Goal: Task Accomplishment & Management: Use online tool/utility

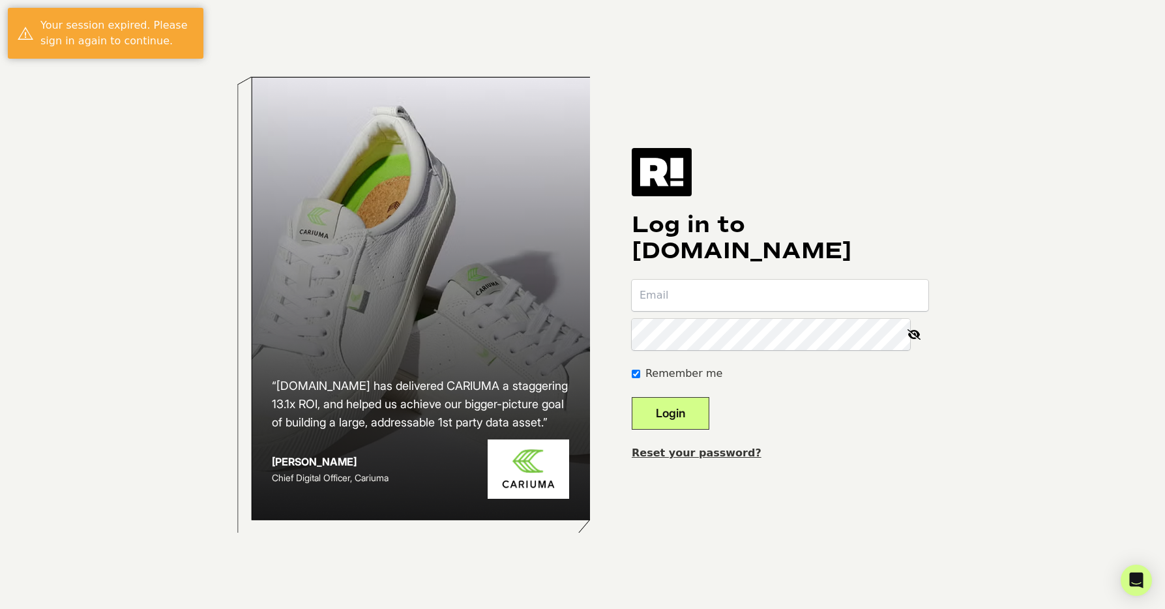
type input "daniel+1@whilarza.com"
click at [698, 413] on button "Login" at bounding box center [671, 413] width 78 height 33
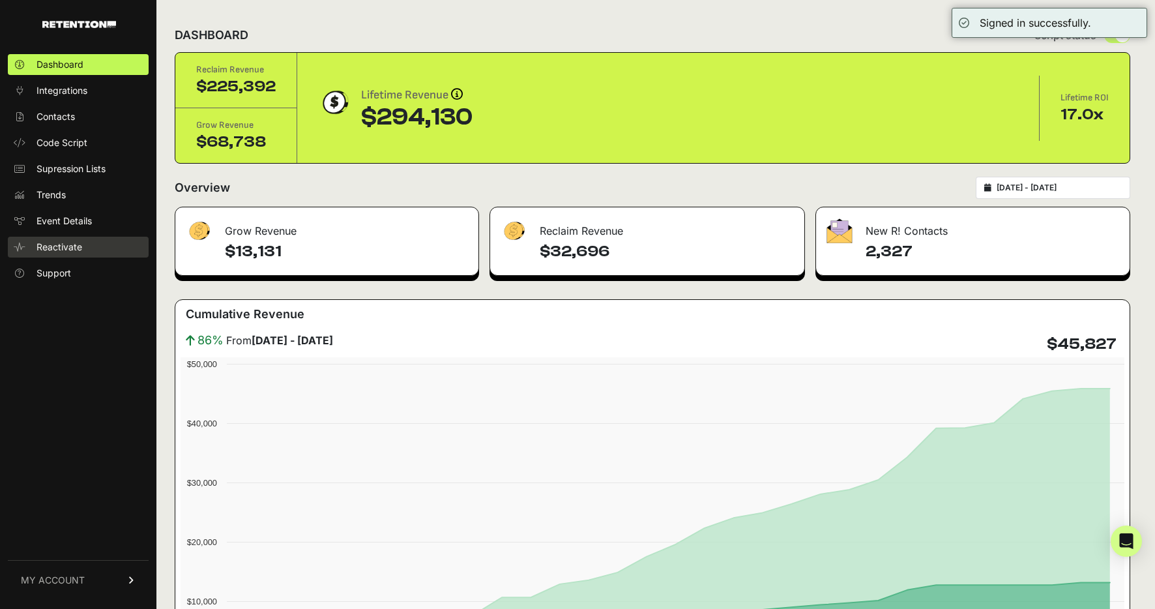
click at [64, 241] on span "Reactivate" at bounding box center [60, 247] width 46 height 13
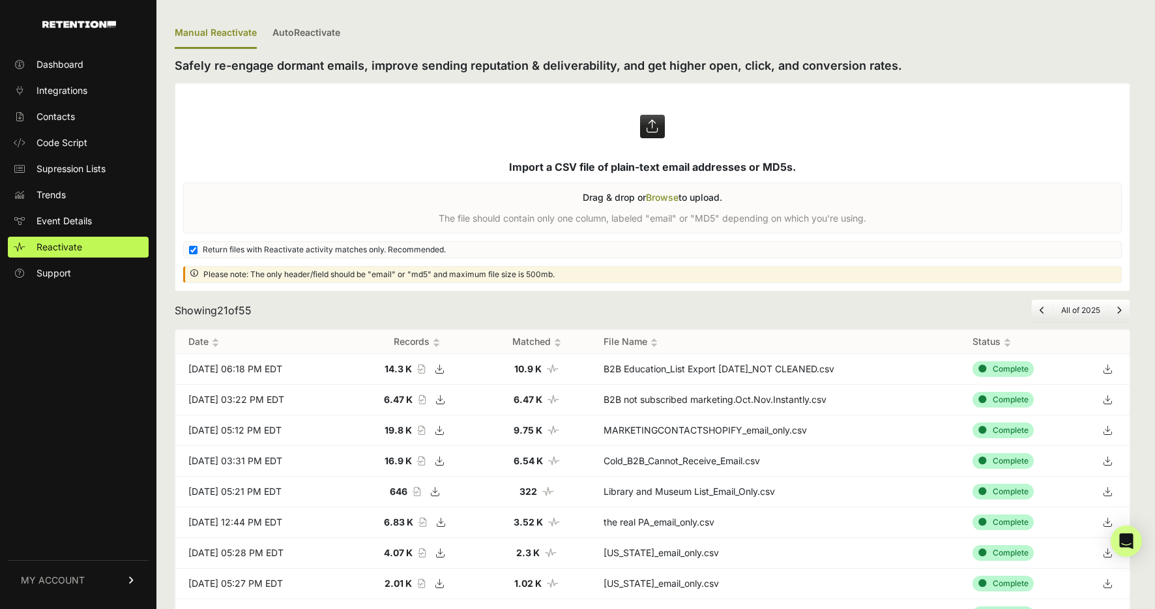
click at [666, 196] on label at bounding box center [652, 186] width 955 height 207
click at [0, 0] on input "file" at bounding box center [0, 0] width 0 height 0
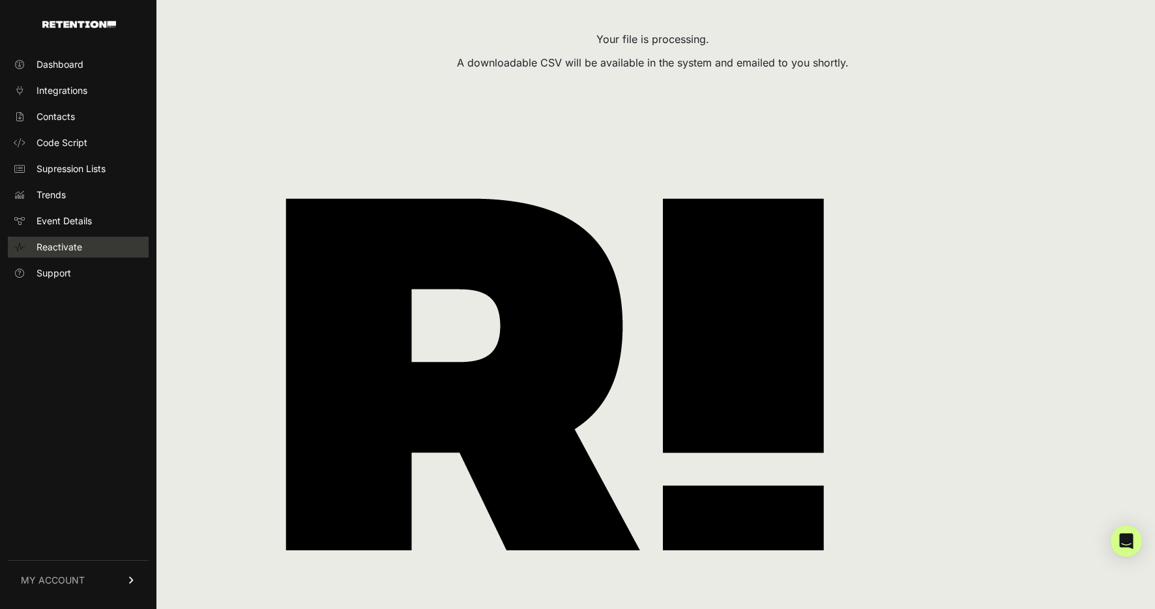
click at [63, 246] on span "Reactivate" at bounding box center [60, 247] width 46 height 13
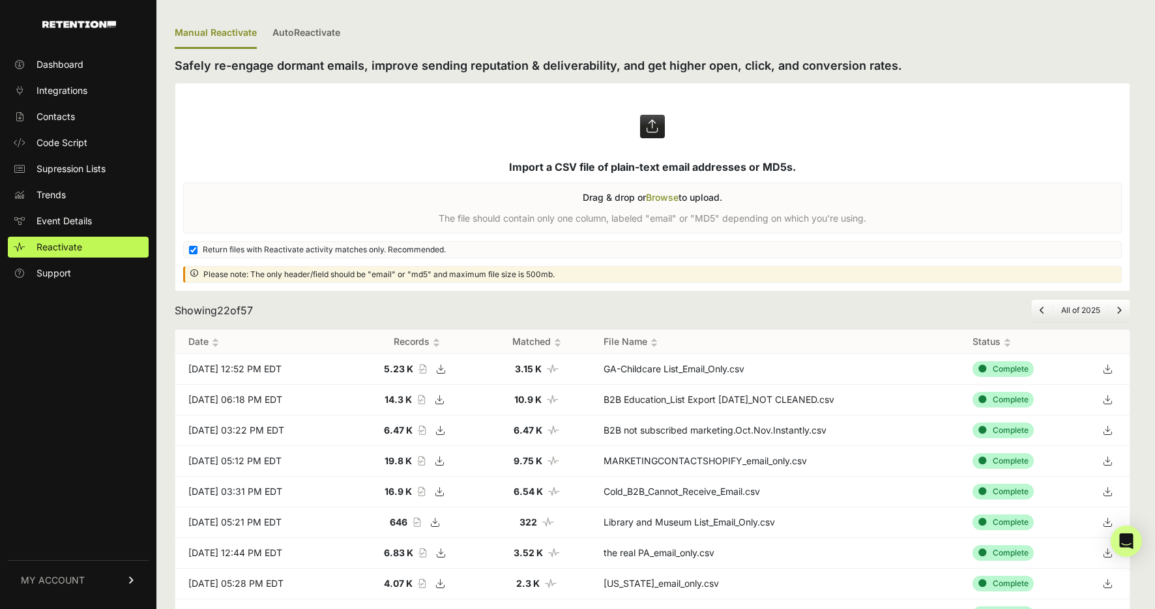
click at [1114, 366] on icon at bounding box center [1108, 369] width 18 height 20
click at [664, 196] on label at bounding box center [652, 186] width 955 height 207
click at [0, 0] on input "file" at bounding box center [0, 0] width 0 height 0
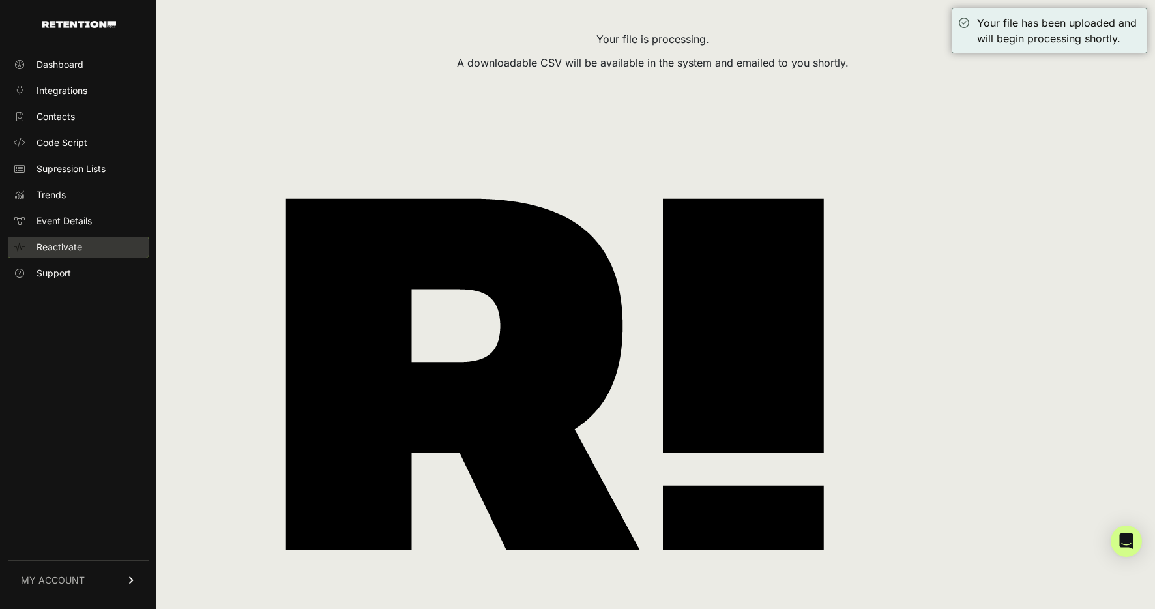
click at [58, 246] on span "Reactivate" at bounding box center [60, 247] width 46 height 13
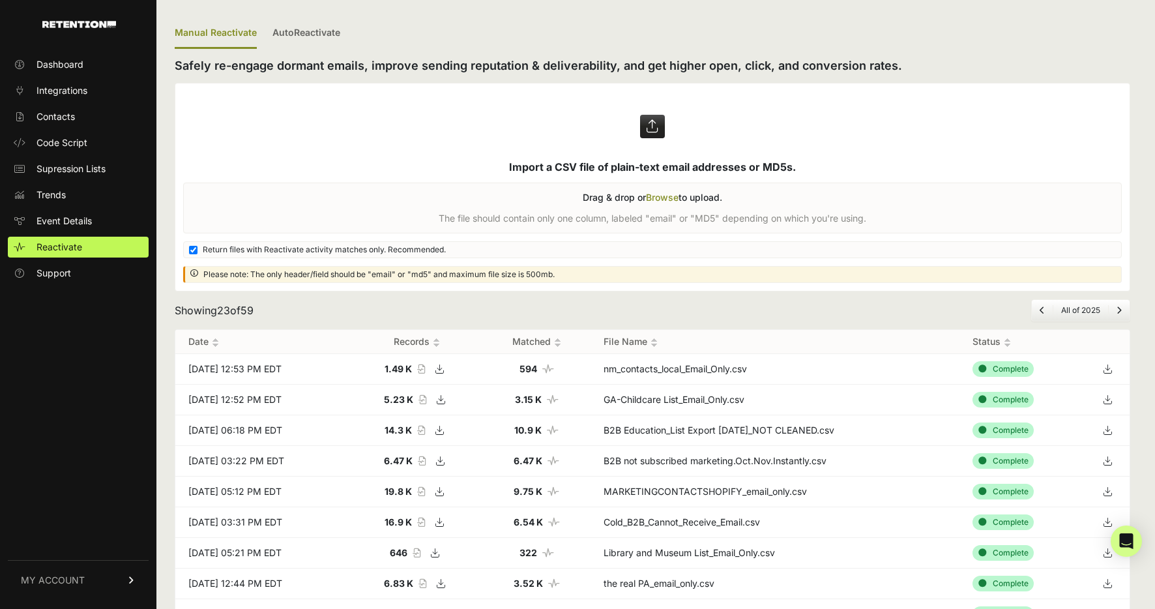
click at [1115, 368] on icon at bounding box center [1108, 369] width 18 height 20
